Goal: Transaction & Acquisition: Purchase product/service

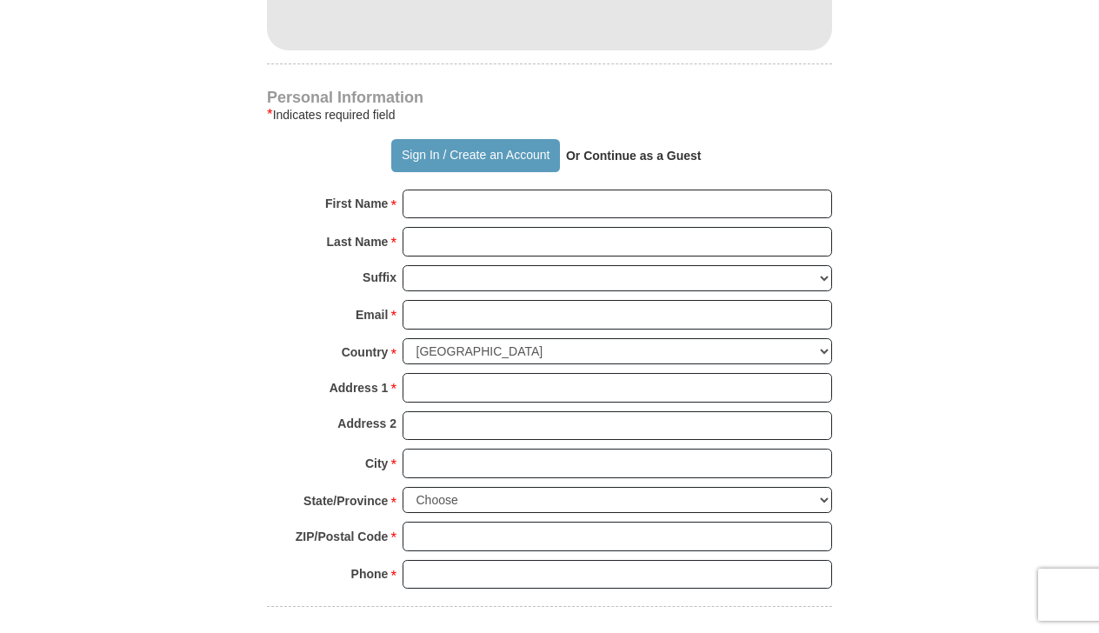
scroll to position [1134, 0]
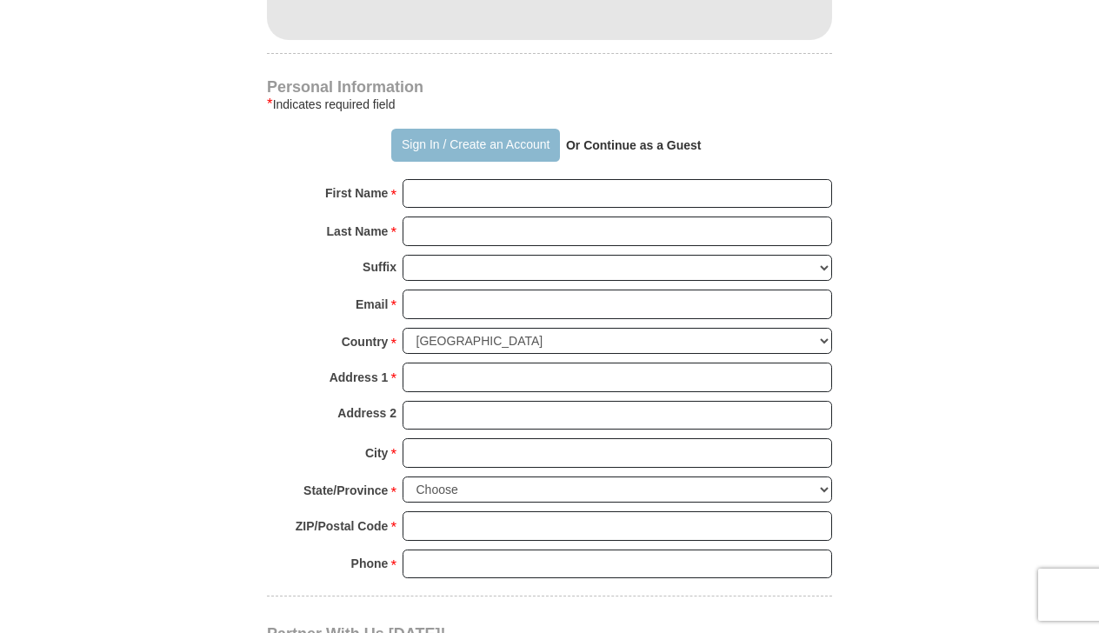
click at [512, 150] on button "Sign In / Create an Account" at bounding box center [475, 145] width 168 height 33
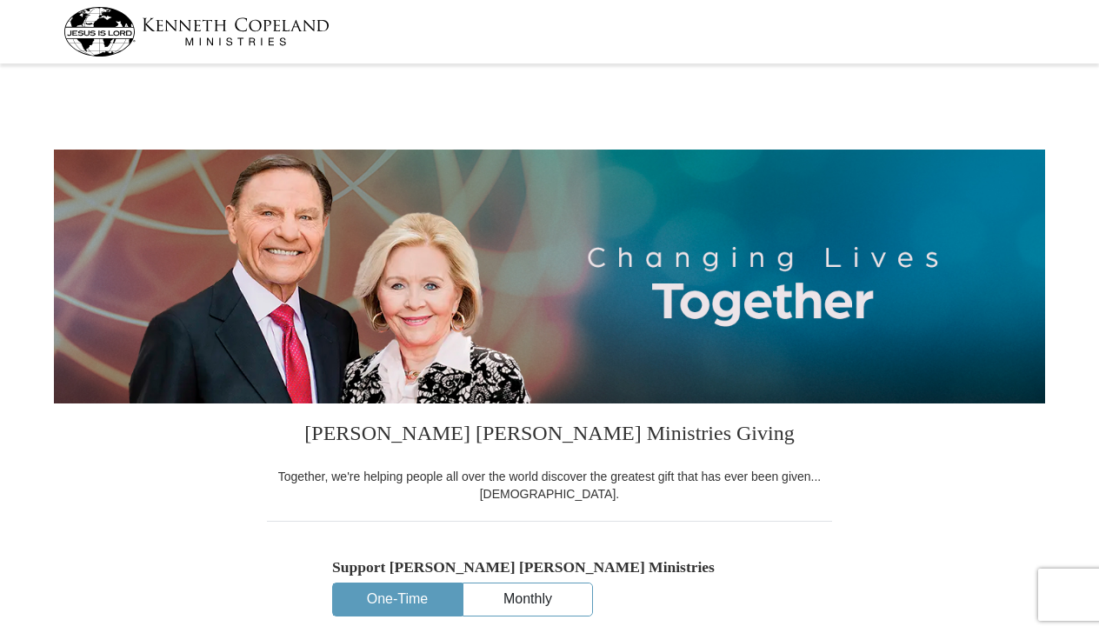
select select "CA"
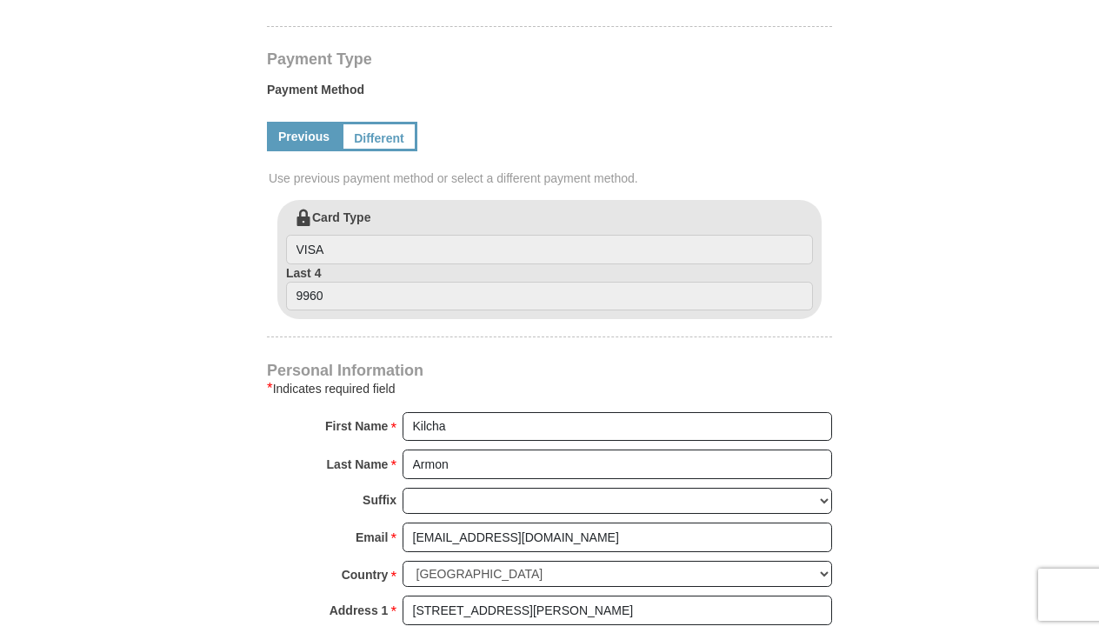
scroll to position [815, 0]
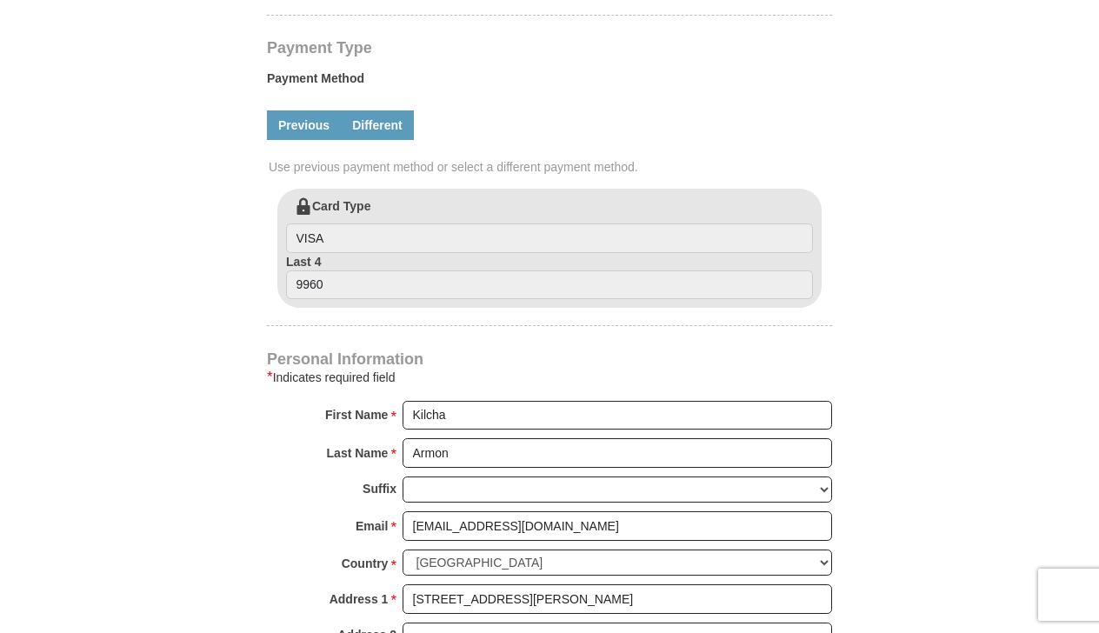
click at [365, 122] on link "Different" at bounding box center [377, 125] width 73 height 30
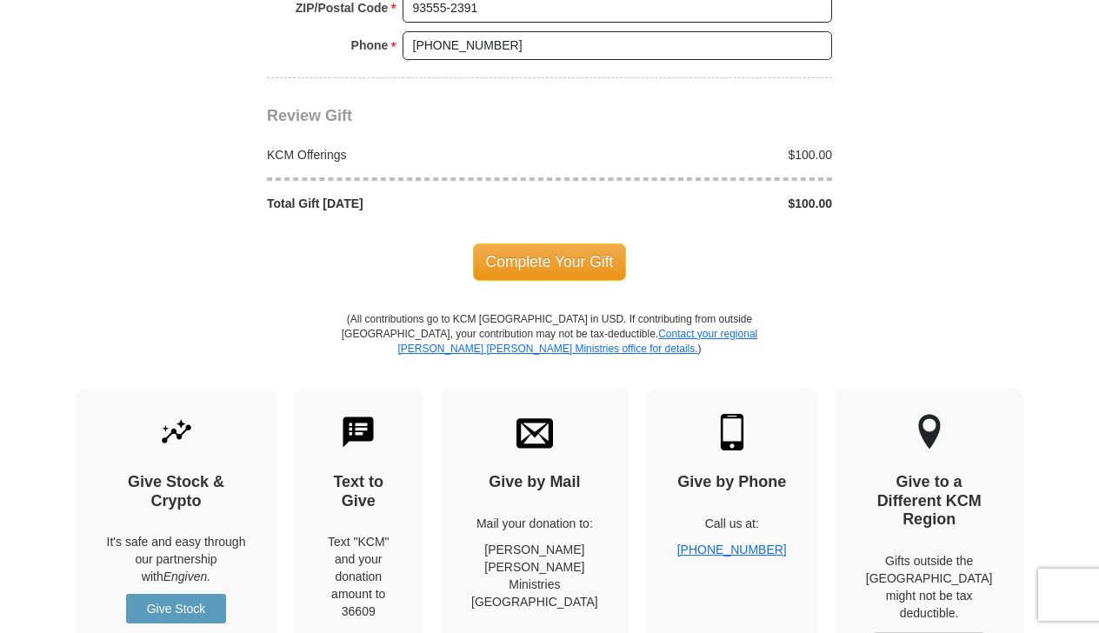
scroll to position [1730, 0]
click at [583, 255] on span "Complete Your Gift" at bounding box center [550, 262] width 154 height 37
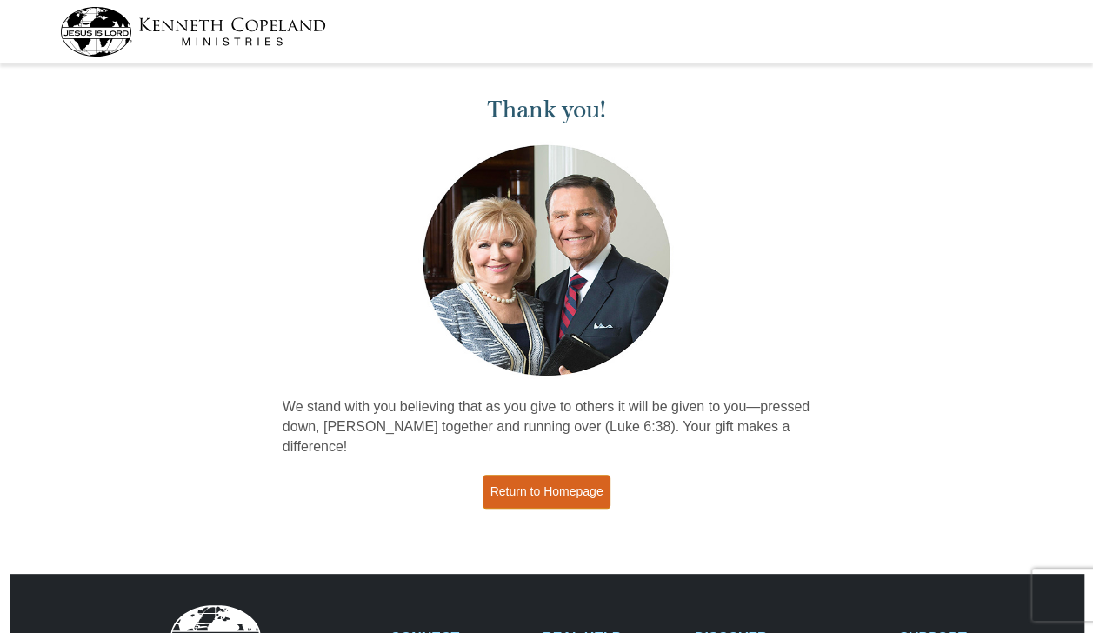
click at [554, 480] on link "Return to Homepage" at bounding box center [547, 492] width 129 height 34
